Goal: Navigation & Orientation: Find specific page/section

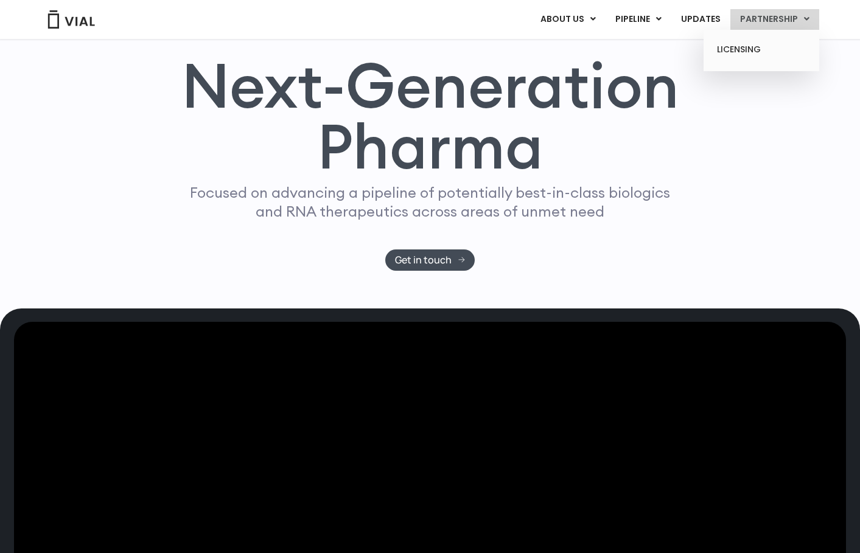
click at [779, 19] on link "PARTNERSHIP" at bounding box center [775, 19] width 89 height 21
click at [773, 18] on link "PARTNERSHIP" at bounding box center [775, 19] width 89 height 21
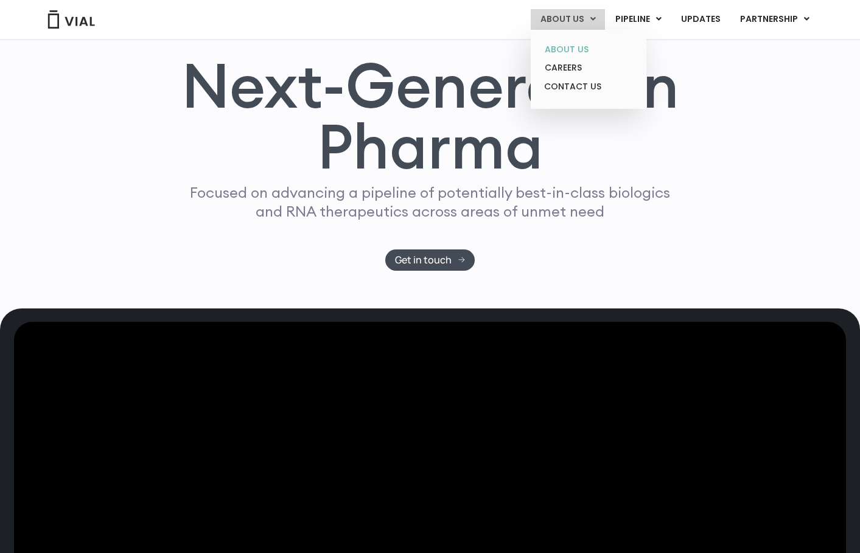
click at [567, 55] on link "ABOUT US" at bounding box center [588, 49] width 107 height 19
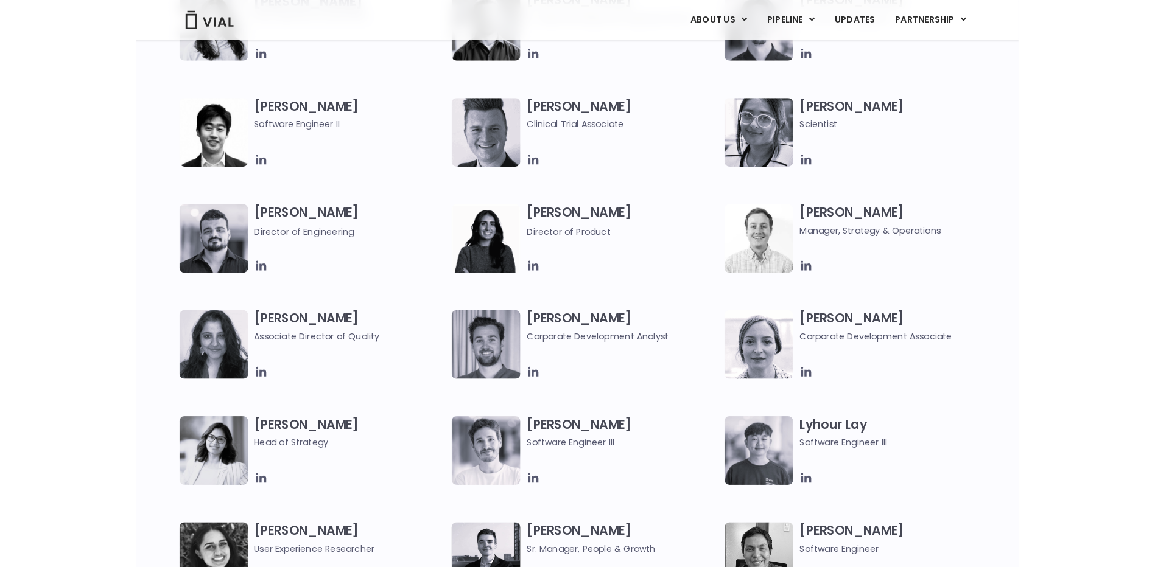
scroll to position [1644, 0]
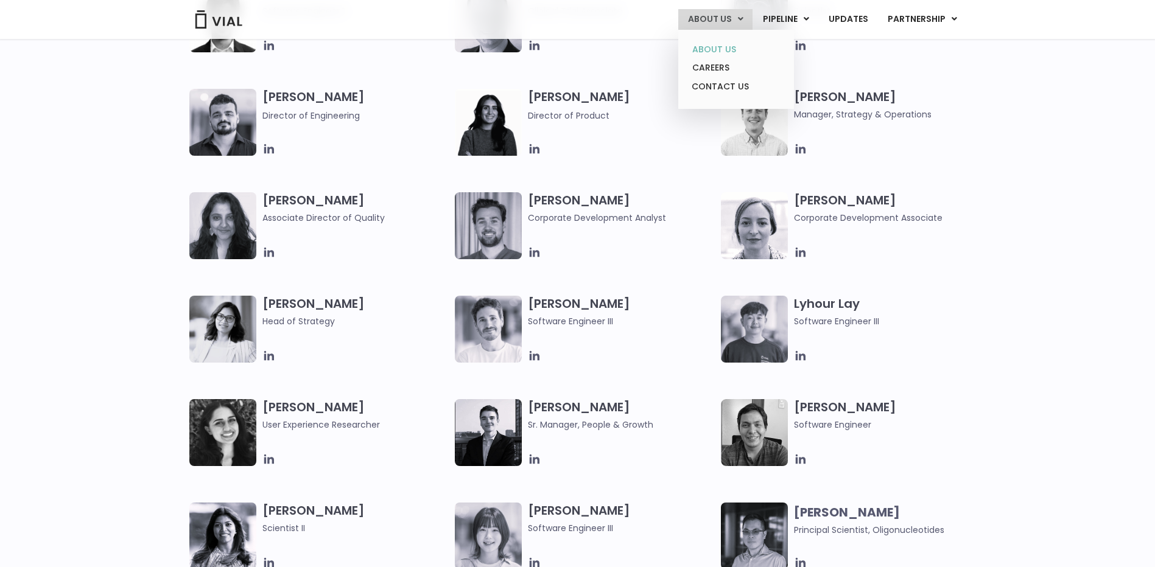
click at [727, 49] on link "ABOUT US" at bounding box center [735, 49] width 107 height 19
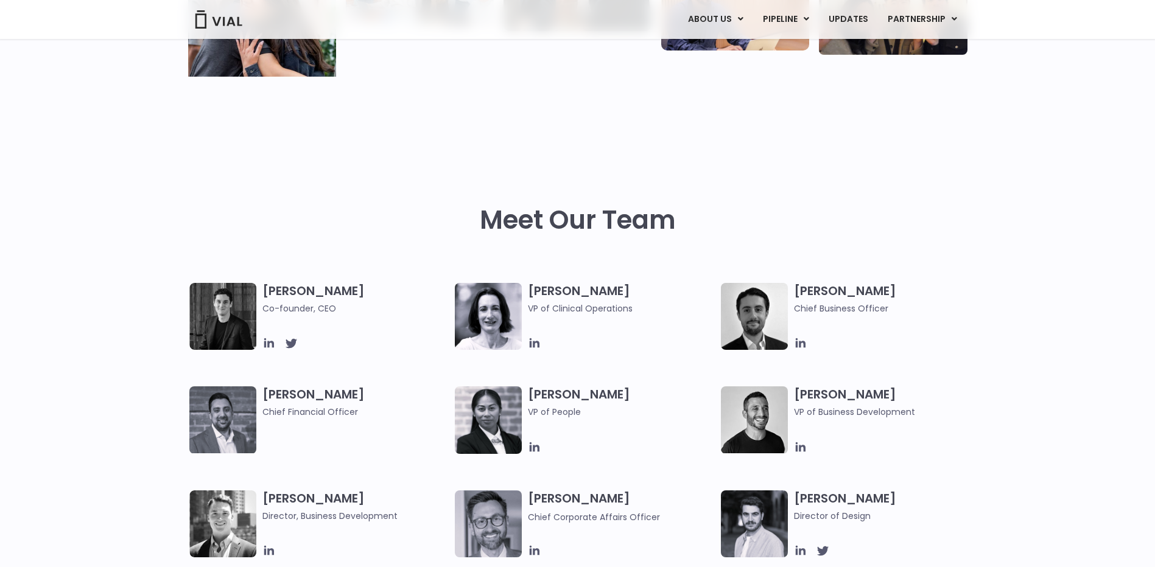
scroll to position [487, 0]
